Goal: Task Accomplishment & Management: Manage account settings

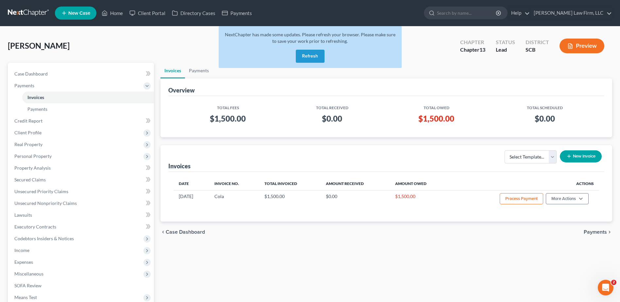
click at [310, 56] on button "Refresh" at bounding box center [310, 56] width 29 height 13
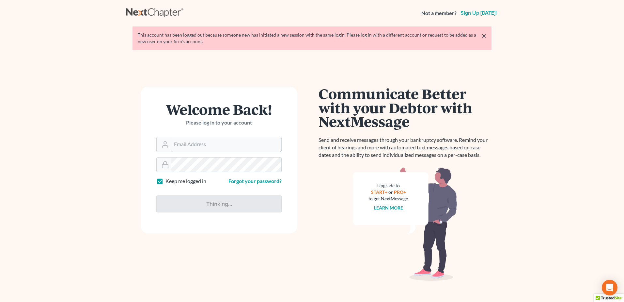
type input "acarter@meredithlawfirm.com"
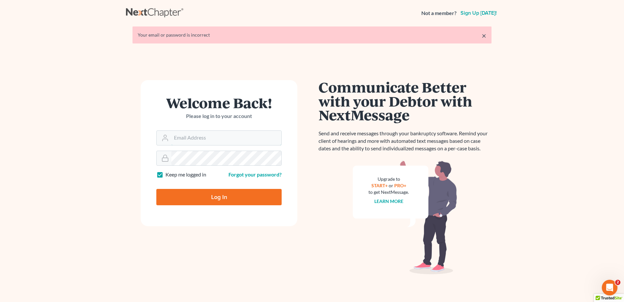
type input "acarter@meredithlawfirm.com"
click at [205, 200] on input "Log In" at bounding box center [218, 197] width 125 height 16
type input "Thinking..."
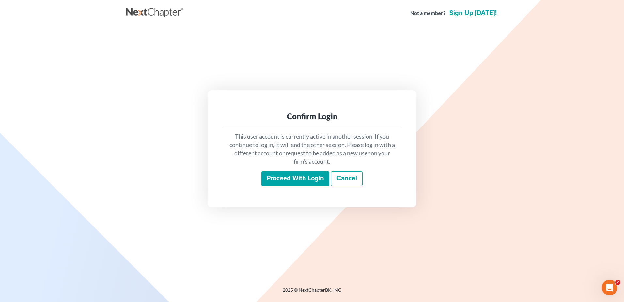
click at [306, 177] on input "Proceed with login" at bounding box center [296, 178] width 68 height 15
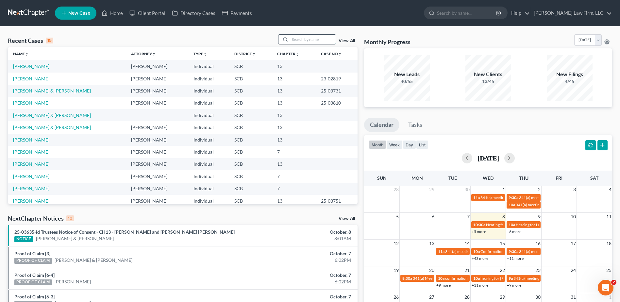
click at [311, 42] on input "search" at bounding box center [313, 39] width 46 height 9
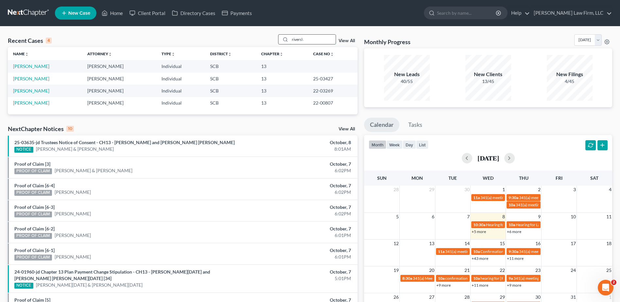
type input "rivers"
click at [35, 67] on link "[PERSON_NAME]" at bounding box center [31, 66] width 36 height 6
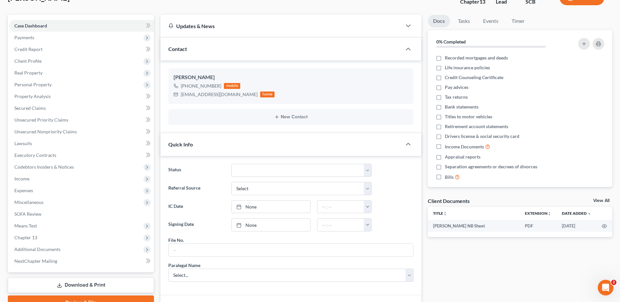
scroll to position [163, 0]
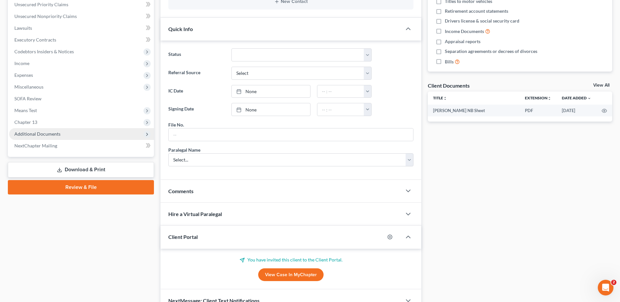
click at [55, 134] on span "Additional Documents" at bounding box center [37, 134] width 46 height 6
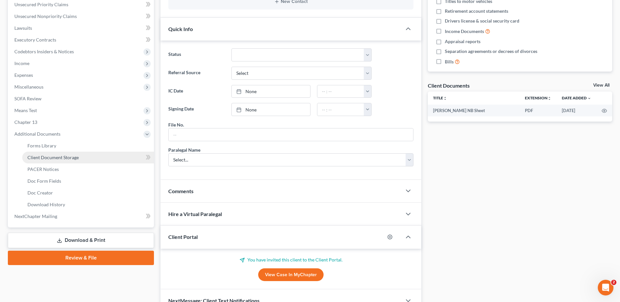
click at [62, 160] on span "Client Document Storage" at bounding box center [52, 157] width 51 height 6
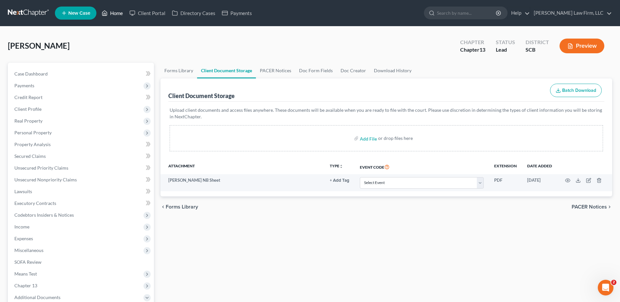
click at [105, 12] on icon at bounding box center [105, 13] width 6 height 8
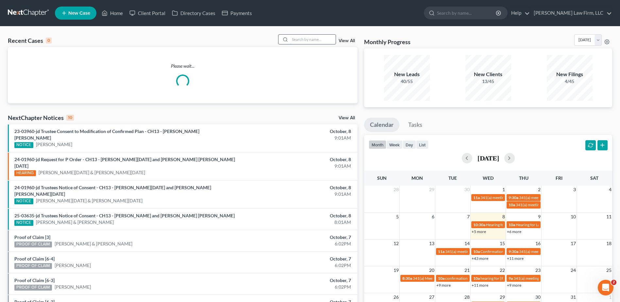
click at [312, 43] on input "search" at bounding box center [313, 39] width 46 height 9
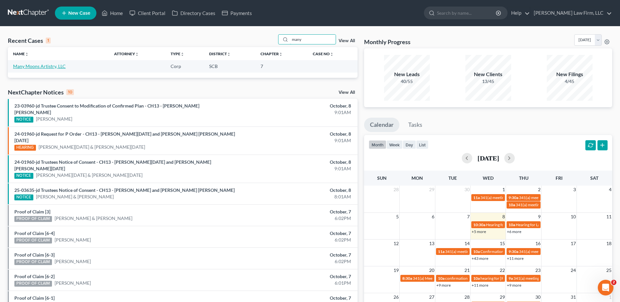
type input "many"
click at [33, 65] on link "Many Moons Artistry, LLC" at bounding box center [39, 66] width 53 height 6
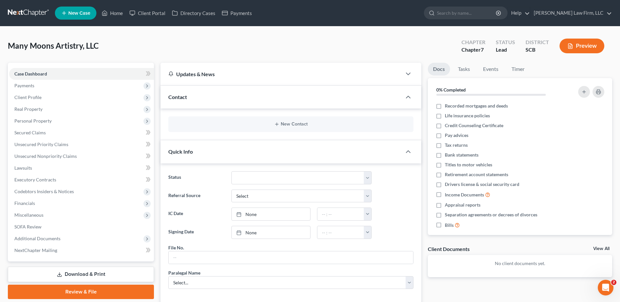
click at [479, 263] on p "No client documents yet." at bounding box center [520, 263] width 174 height 7
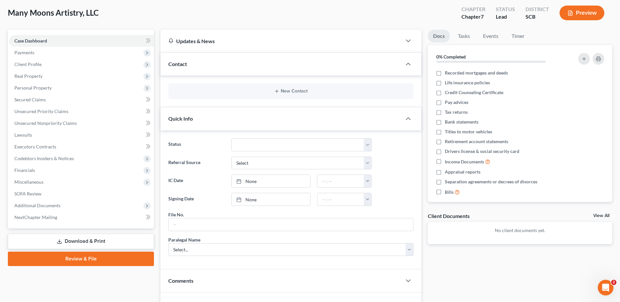
scroll to position [117, 0]
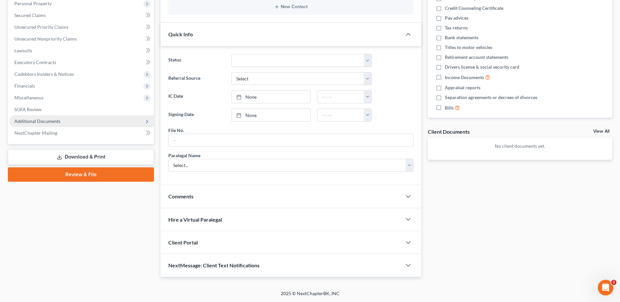
click at [44, 120] on span "Additional Documents" at bounding box center [37, 121] width 46 height 6
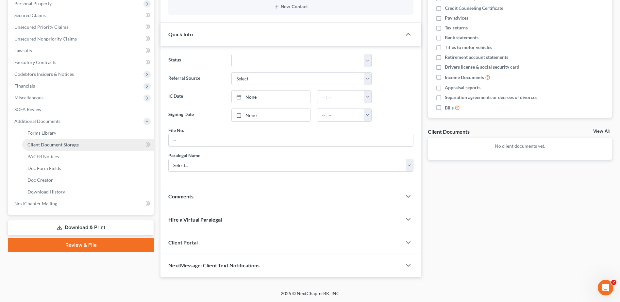
click at [58, 146] on span "Client Document Storage" at bounding box center [52, 145] width 51 height 6
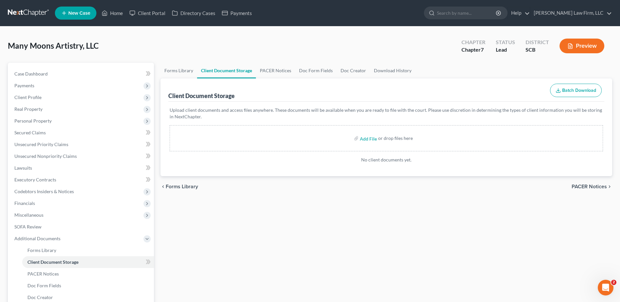
click at [271, 135] on div "Add File or drop files here" at bounding box center [385, 138] width 433 height 26
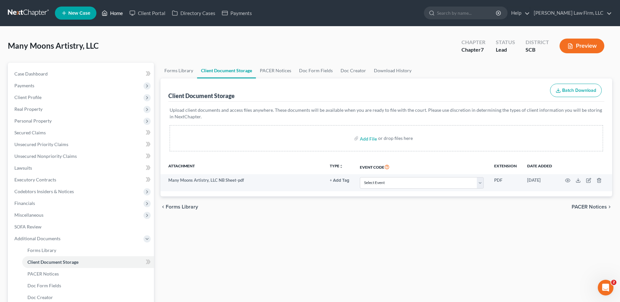
click at [110, 12] on link "Home" at bounding box center [112, 13] width 28 height 12
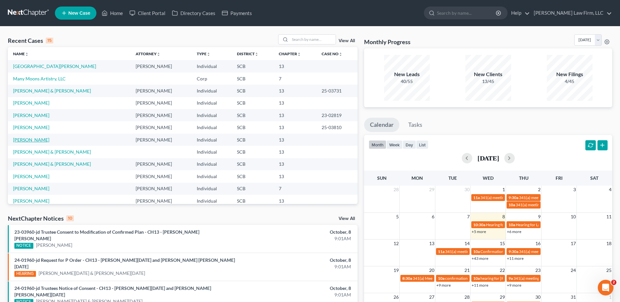
click at [27, 139] on link "[PERSON_NAME]" at bounding box center [31, 140] width 36 height 6
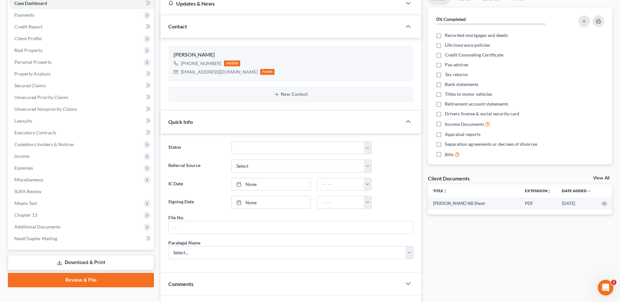
scroll to position [196, 0]
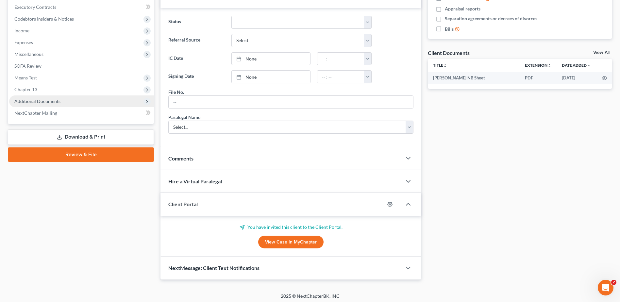
click at [50, 98] on span "Additional Documents" at bounding box center [81, 101] width 145 height 12
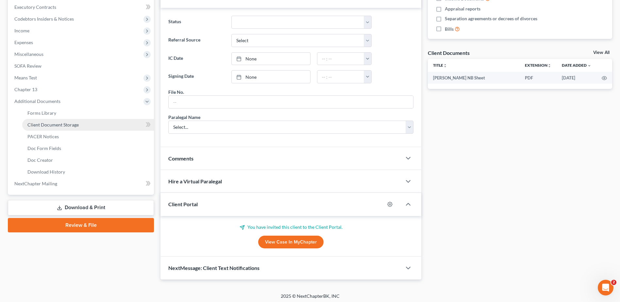
click at [54, 122] on span "Client Document Storage" at bounding box center [52, 125] width 51 height 6
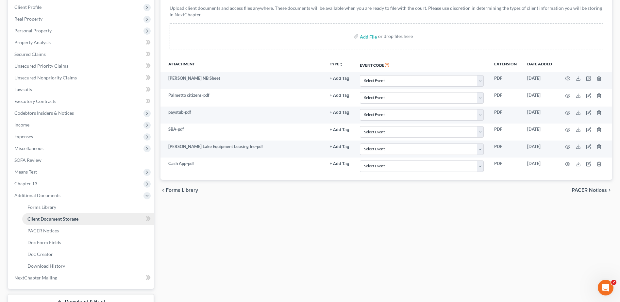
scroll to position [86, 0]
